Goal: Task Accomplishment & Management: Manage account settings

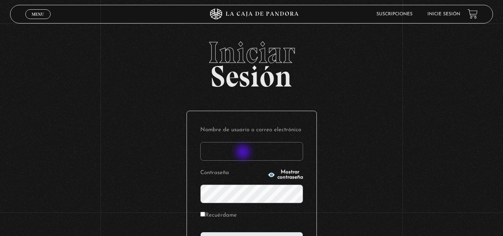
click at [244, 153] on input "Nombre de usuario o correo electrónico" at bounding box center [251, 151] width 103 height 19
drag, startPoint x: 273, startPoint y: 153, endPoint x: 174, endPoint y: 158, distance: 98.8
click at [174, 158] on div "Iniciar Sesión Nombre de usuario o correo electrónico Mel4789@hotmail.con Contr…" at bounding box center [251, 180] width 503 height 285
type input "[PERSON_NAME]"
click at [205, 212] on input "Recuérdame" at bounding box center [202, 214] width 5 height 5
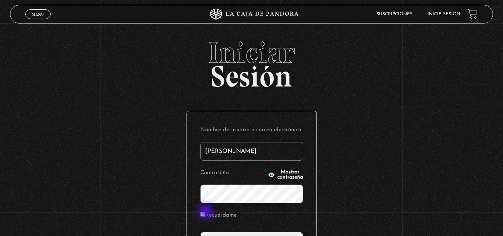
checkbox input "true"
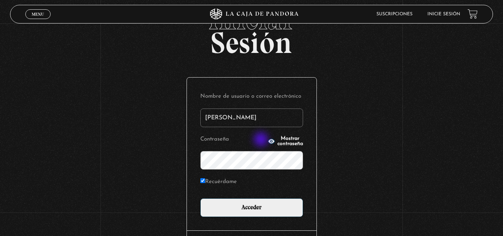
click at [277, 140] on span "Mostrar contraseña" at bounding box center [290, 141] width 26 height 10
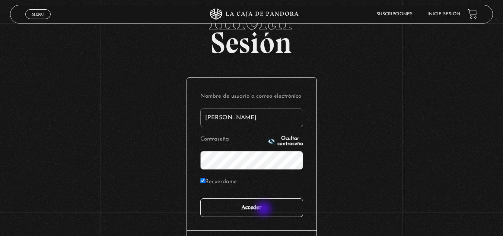
click at [264, 209] on input "Acceder" at bounding box center [251, 207] width 103 height 19
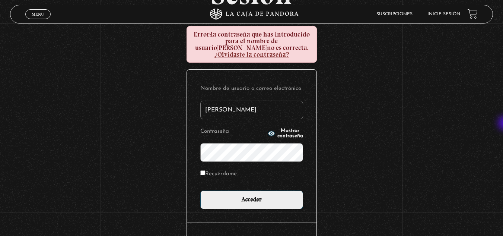
scroll to position [80, 0]
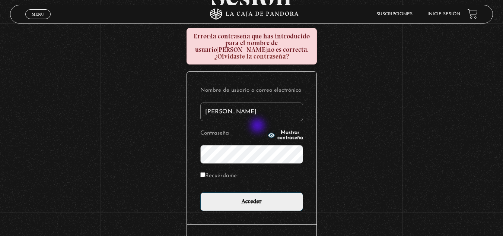
click at [268, 130] on button "Mostrar contraseña" at bounding box center [285, 135] width 35 height 10
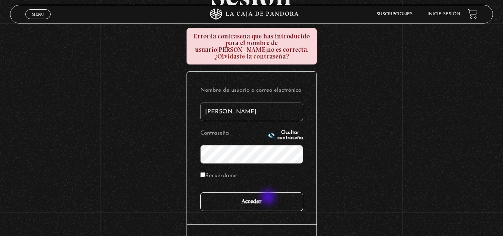
click at [269, 198] on input "Acceder" at bounding box center [251, 201] width 103 height 19
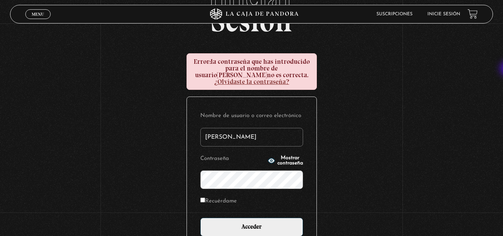
scroll to position [54, 0]
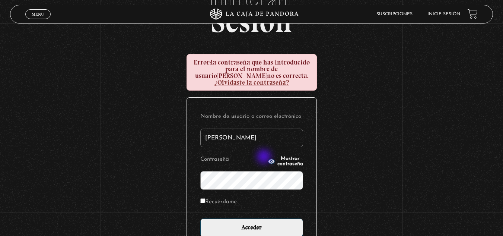
click at [277, 157] on span "Mostrar contraseña" at bounding box center [290, 161] width 26 height 10
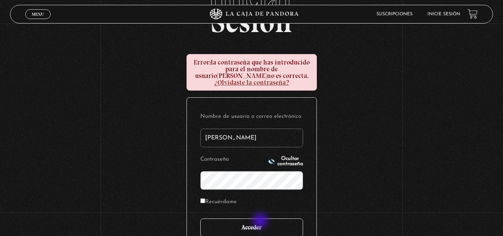
click at [261, 221] on input "Acceder" at bounding box center [251, 227] width 103 height 19
